Goal: Complete application form: Complete application form

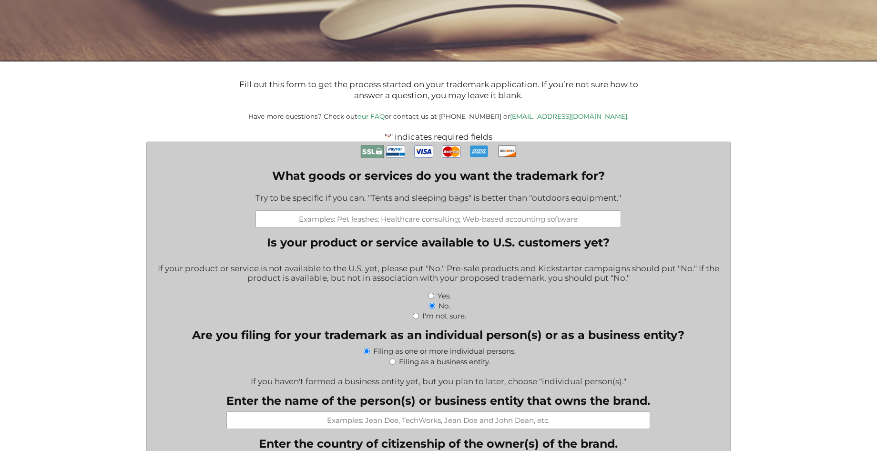
scroll to position [191, 0]
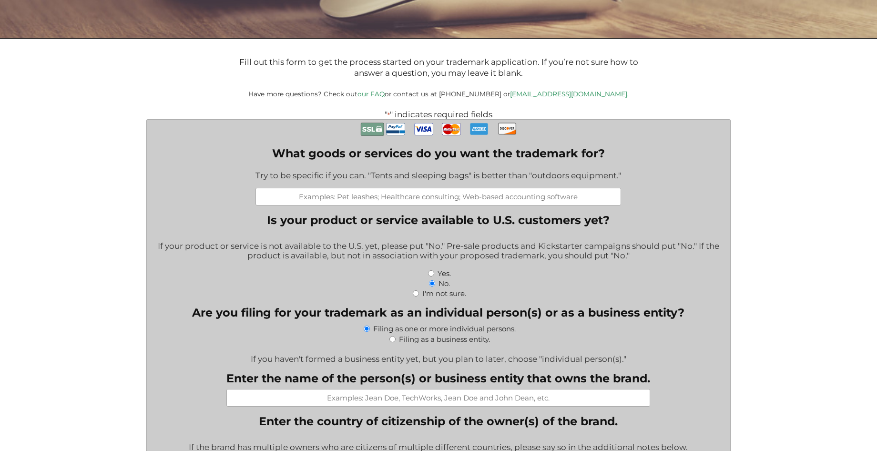
click at [308, 197] on input "What goods or services do you want the trademark for?" at bounding box center [438, 197] width 366 height 18
type input "ApexG"
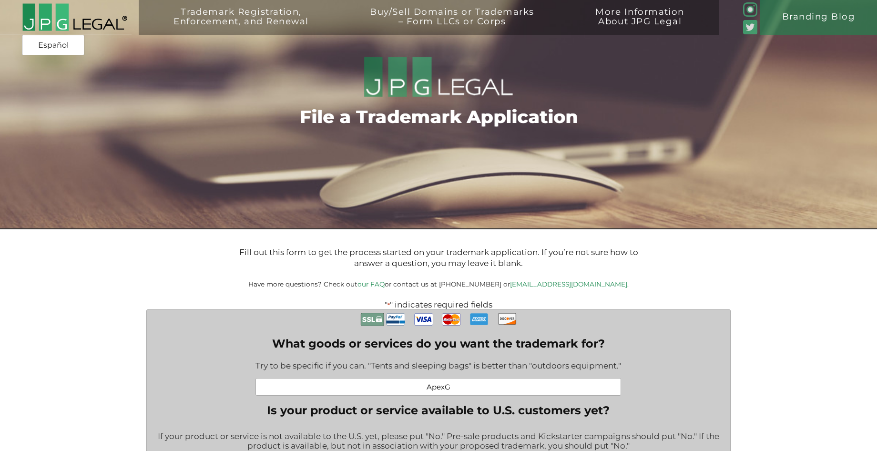
scroll to position [0, 0]
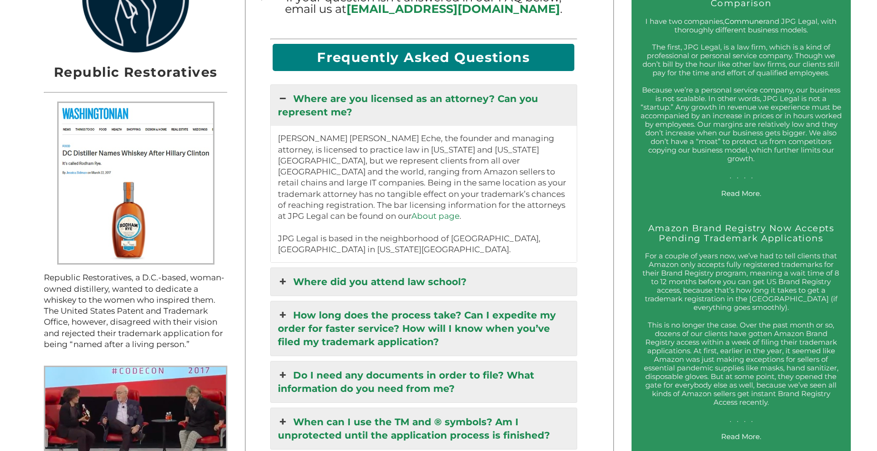
scroll to position [1048, 0]
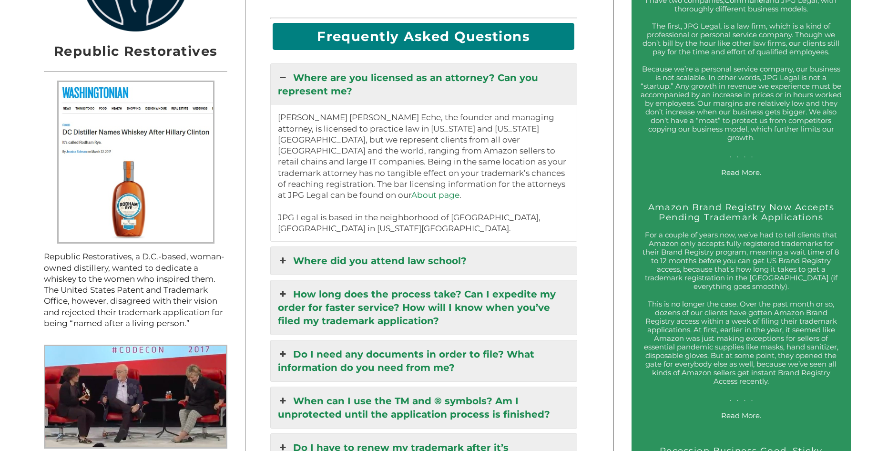
click at [377, 324] on link "How long does the process take? Can I expedite my order for faster service? How…" at bounding box center [424, 307] width 306 height 54
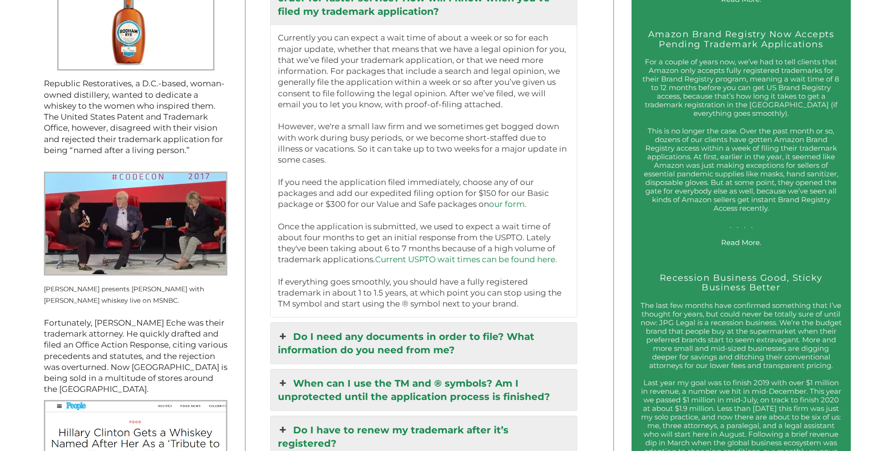
scroll to position [1239, 0]
